Goal: Browse casually

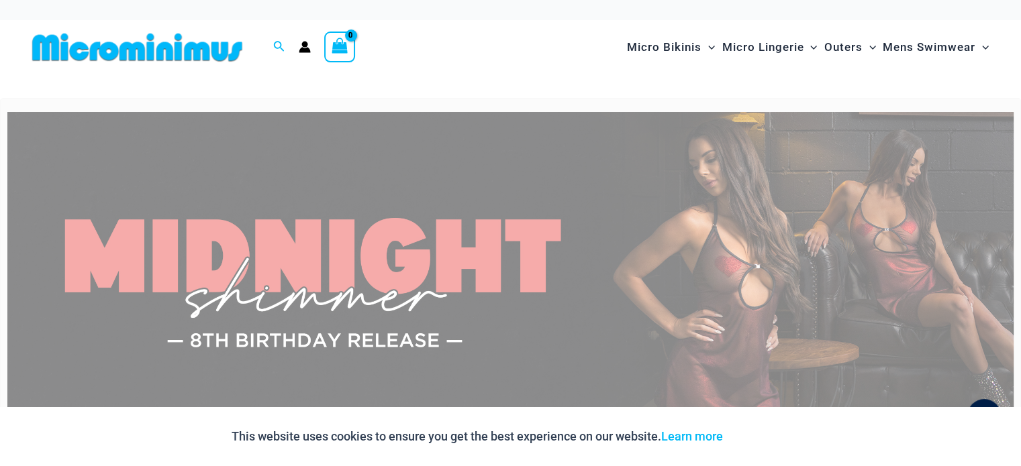
type input "**********"
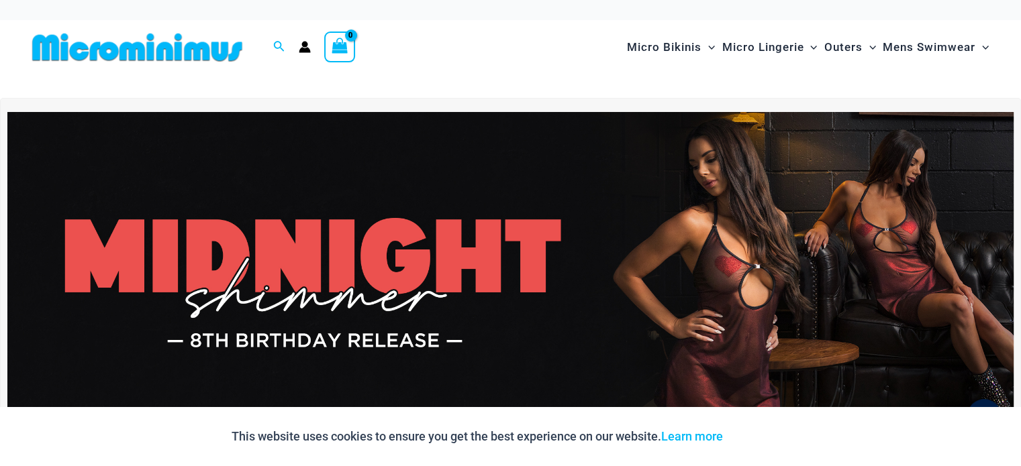
click at [301, 49] on icon "Account icon link" at bounding box center [304, 50] width 11 height 5
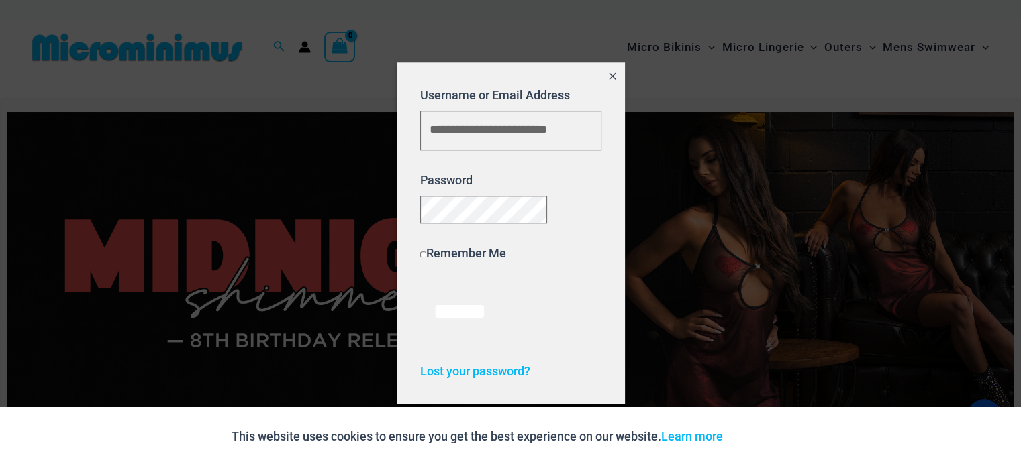
click at [610, 71] on icon "Close popup" at bounding box center [612, 75] width 11 height 11
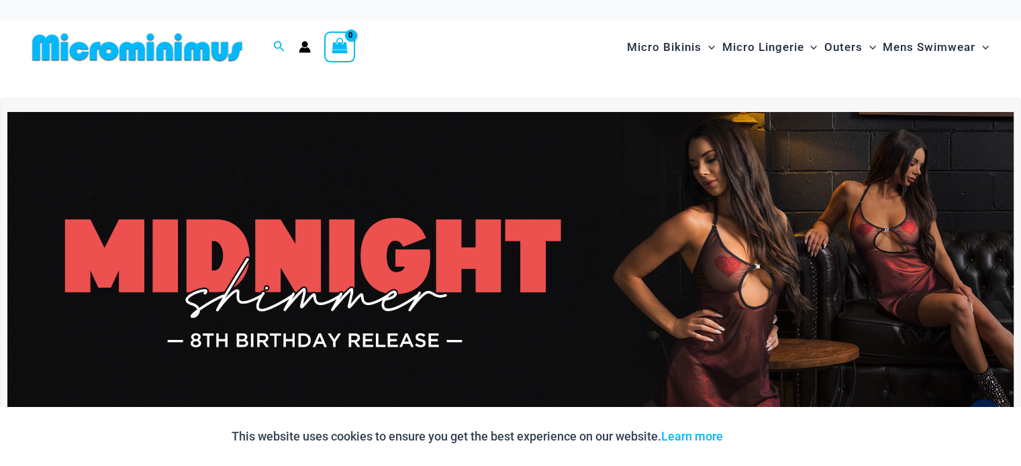
click at [344, 38] on icon "View Shopping Cart, empty" at bounding box center [339, 45] width 15 height 15
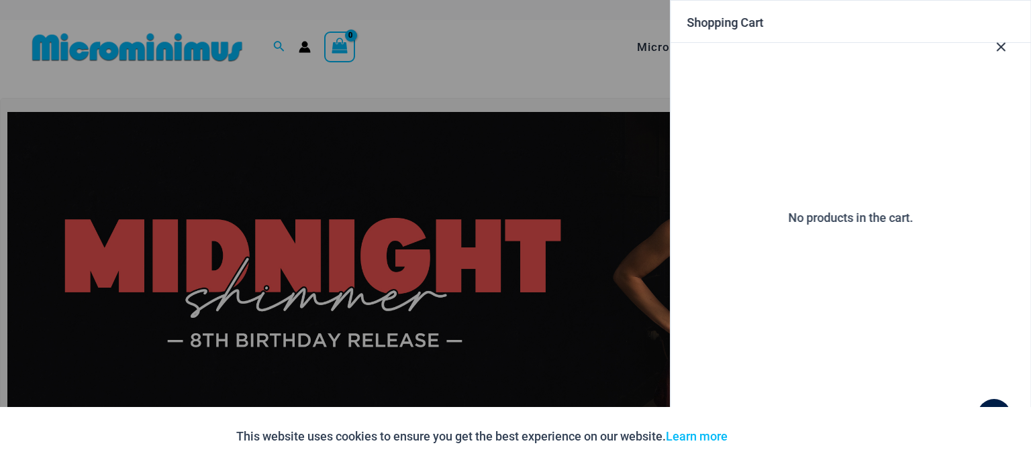
click at [1004, 51] on icon "Close Cart Drawer" at bounding box center [1001, 47] width 9 height 9
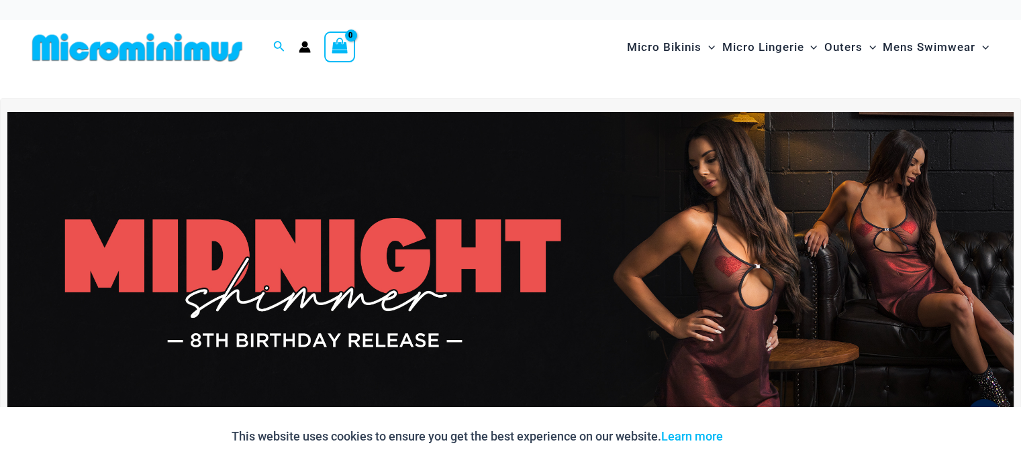
click at [303, 46] on circle "Account icon link" at bounding box center [305, 45] width 6 height 6
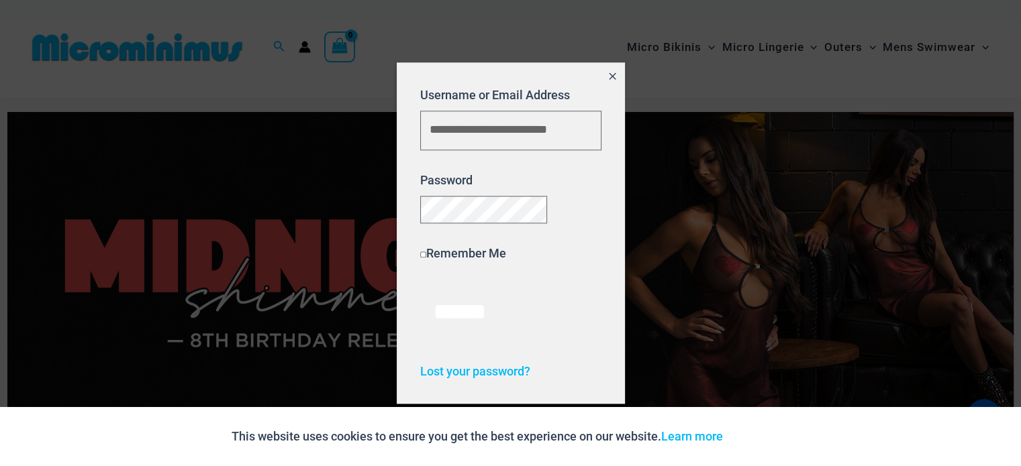
click at [411, 31] on div at bounding box center [510, 233] width 1021 height 466
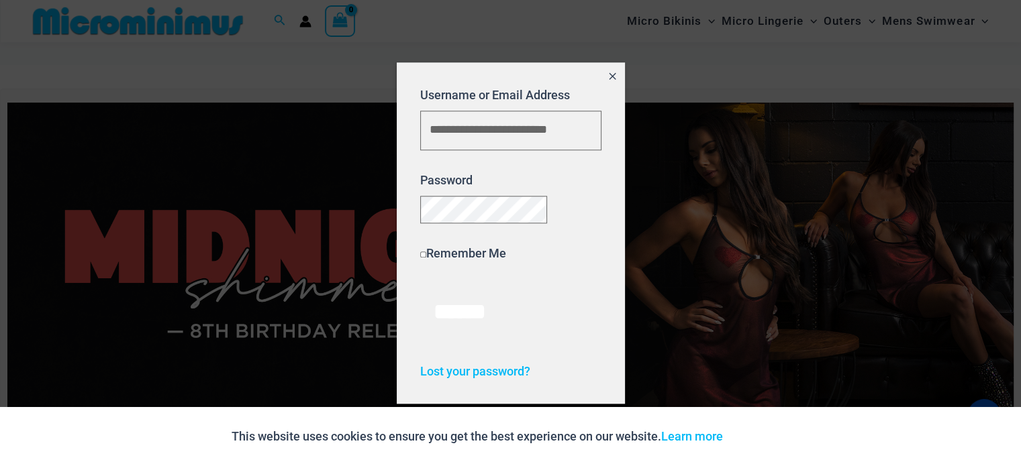
scroll to position [324, 0]
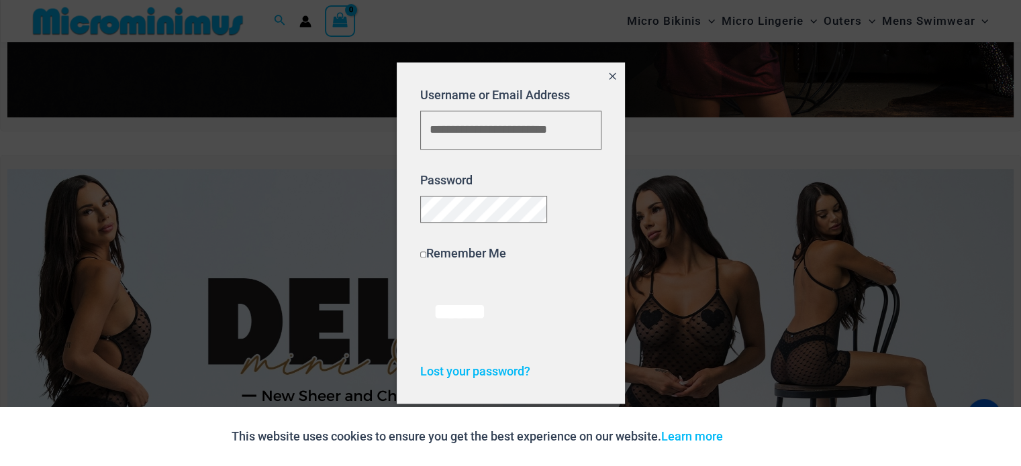
click at [611, 70] on icon "Close popup" at bounding box center [612, 75] width 11 height 11
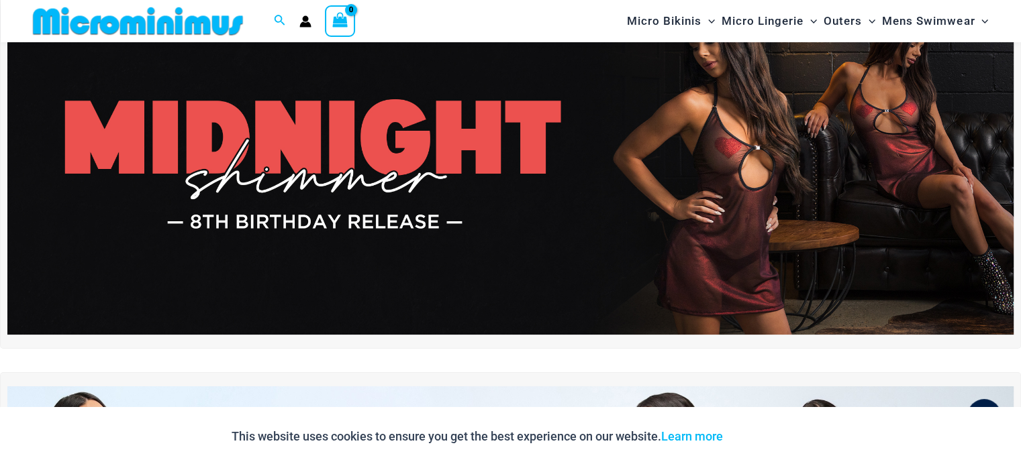
scroll to position [0, 0]
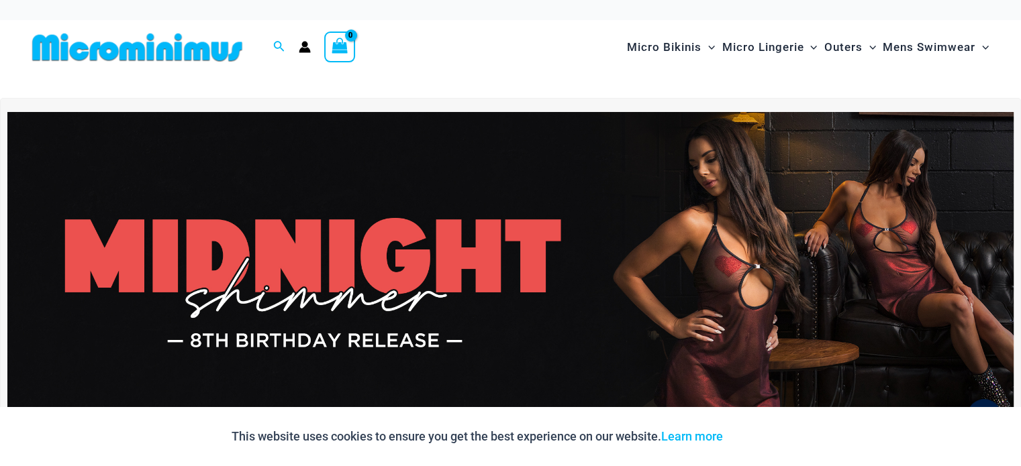
click at [336, 54] on span "View Shopping Cart, empty" at bounding box center [339, 48] width 15 height 19
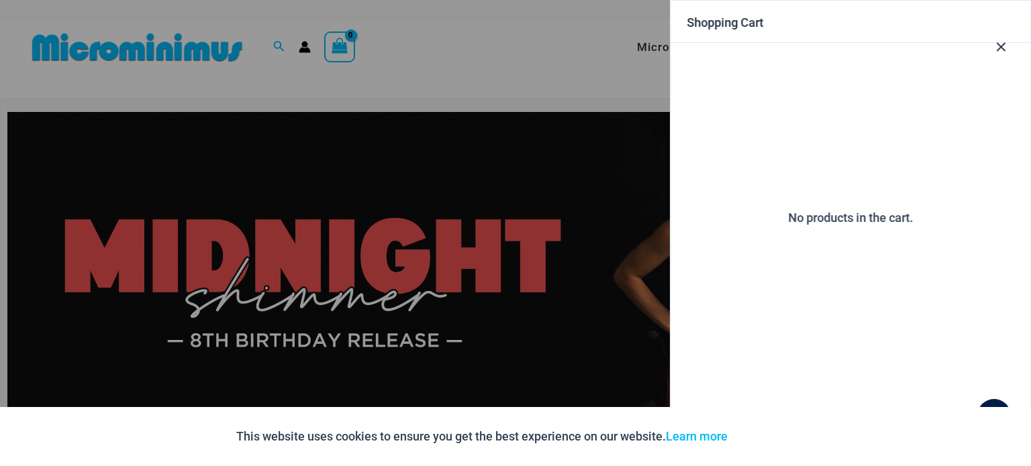
click at [1003, 48] on icon "Close Cart Drawer" at bounding box center [1000, 47] width 15 height 15
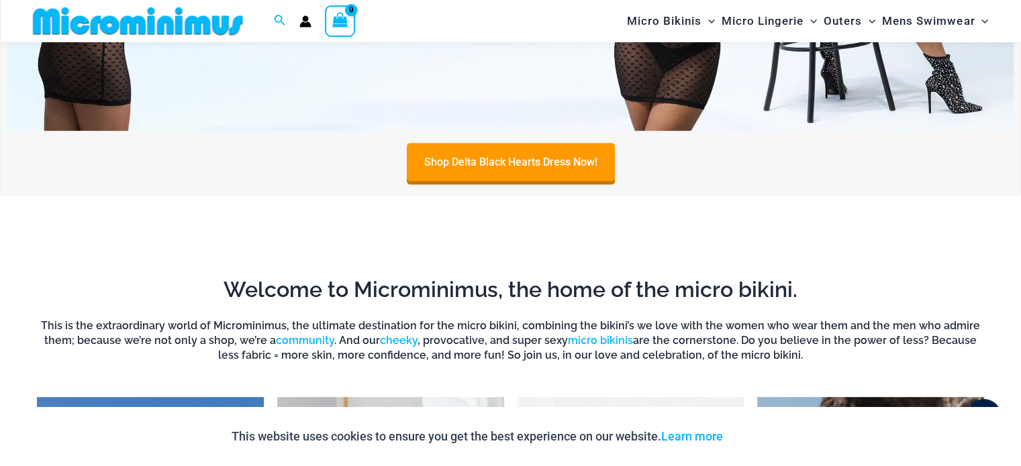
scroll to position [391, 0]
